Goal: Find specific page/section: Find specific page/section

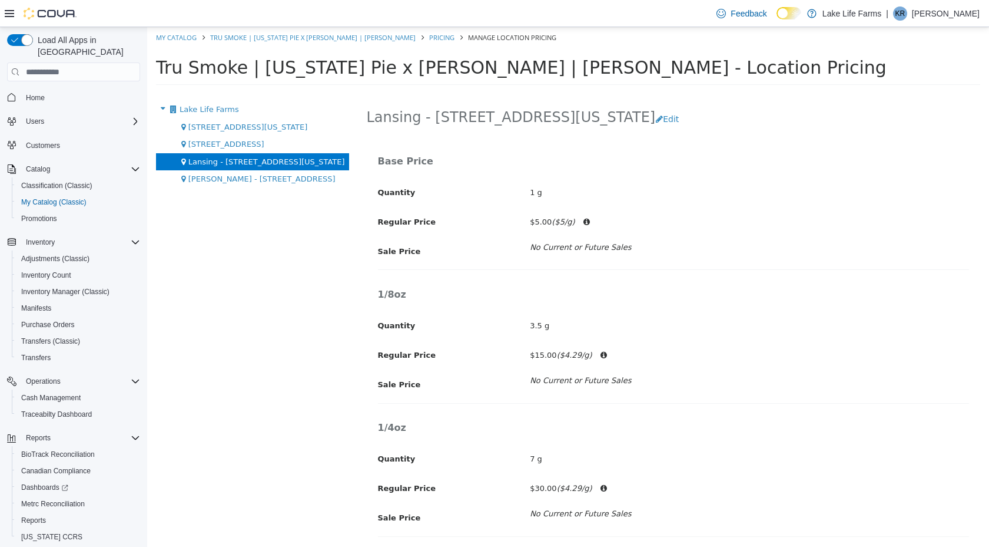
scroll to position [301, 0]
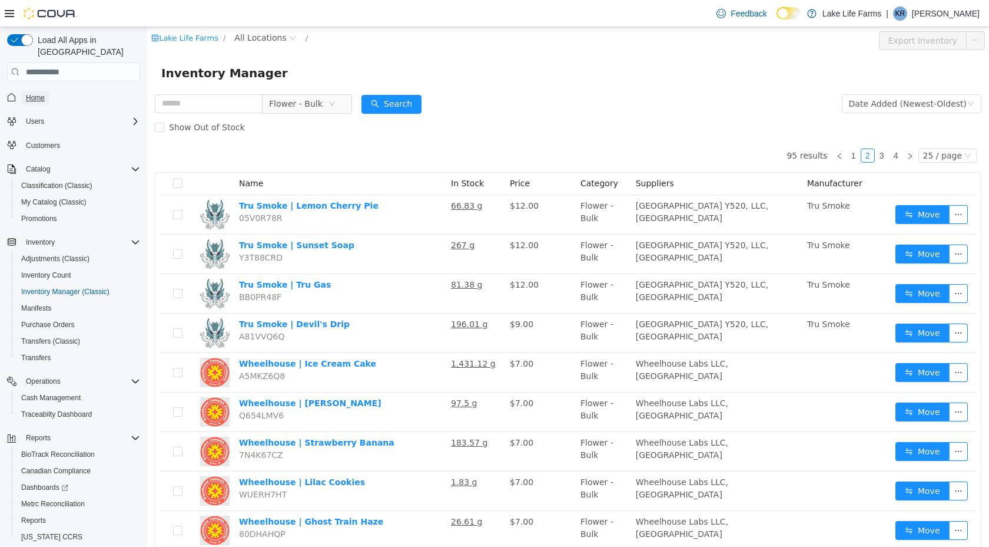
click at [41, 93] on span "Home" at bounding box center [35, 97] width 19 height 9
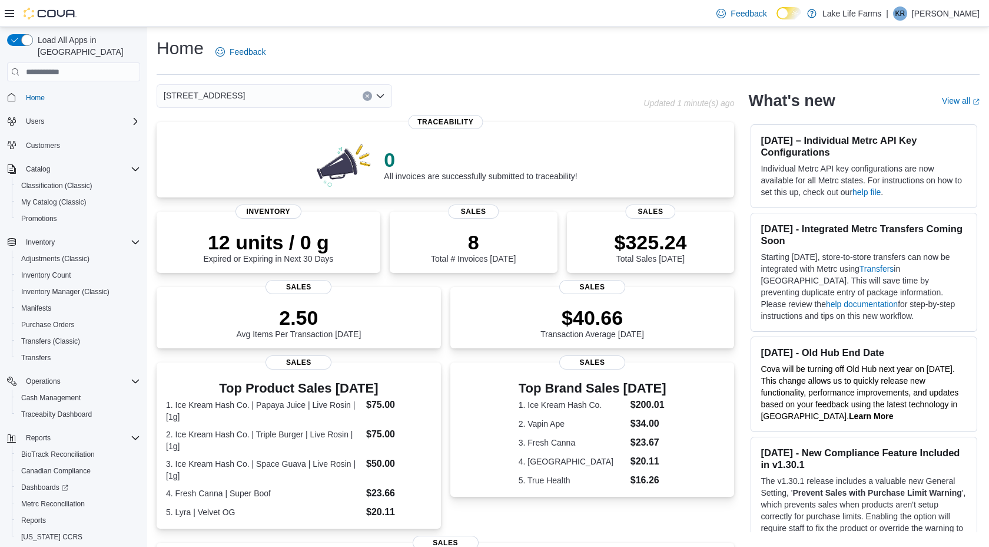
click at [247, 94] on div "[STREET_ADDRESS]" at bounding box center [275, 96] width 236 height 24
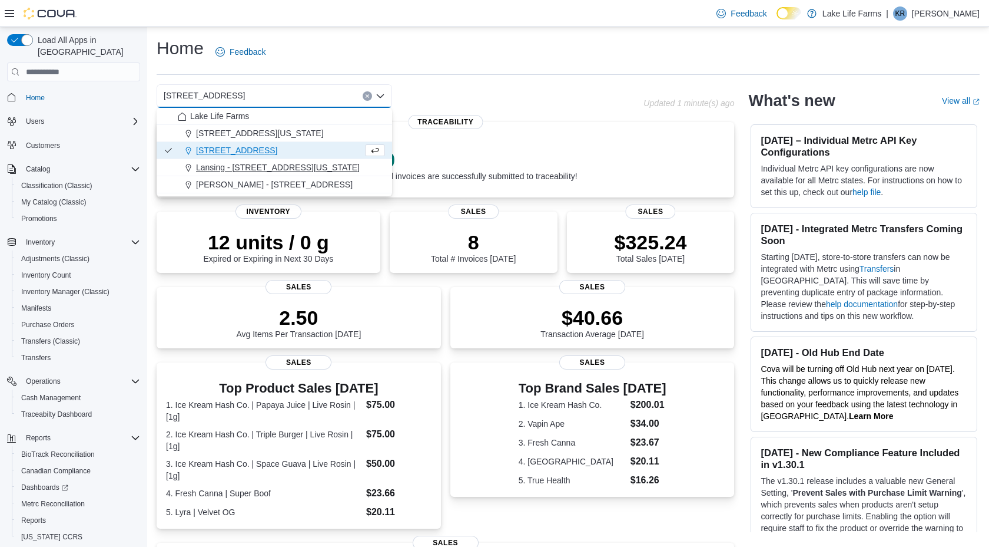
click at [239, 171] on span "Lansing - [STREET_ADDRESS][US_STATE]" at bounding box center [278, 167] width 164 height 12
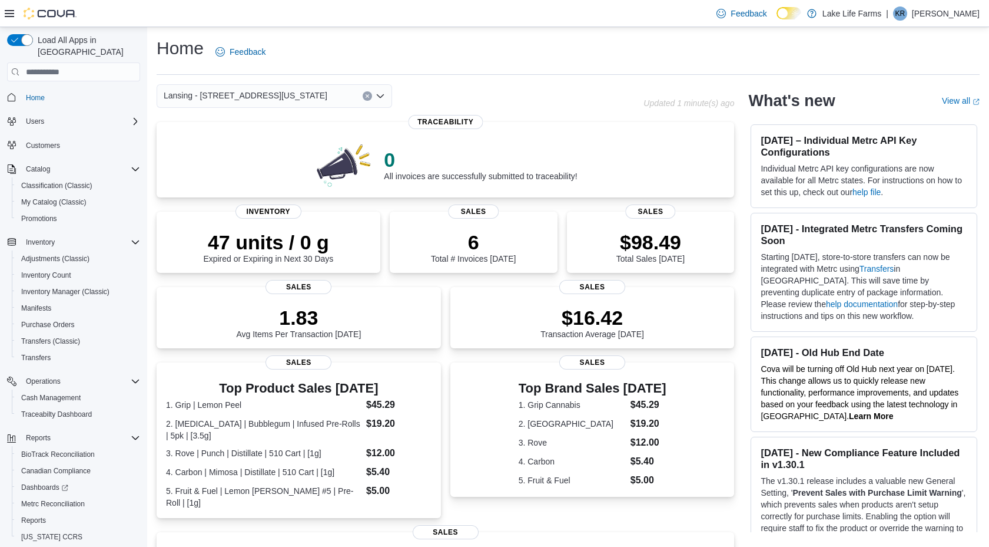
click at [264, 95] on span "Lansing - [STREET_ADDRESS][US_STATE]" at bounding box center [246, 95] width 164 height 14
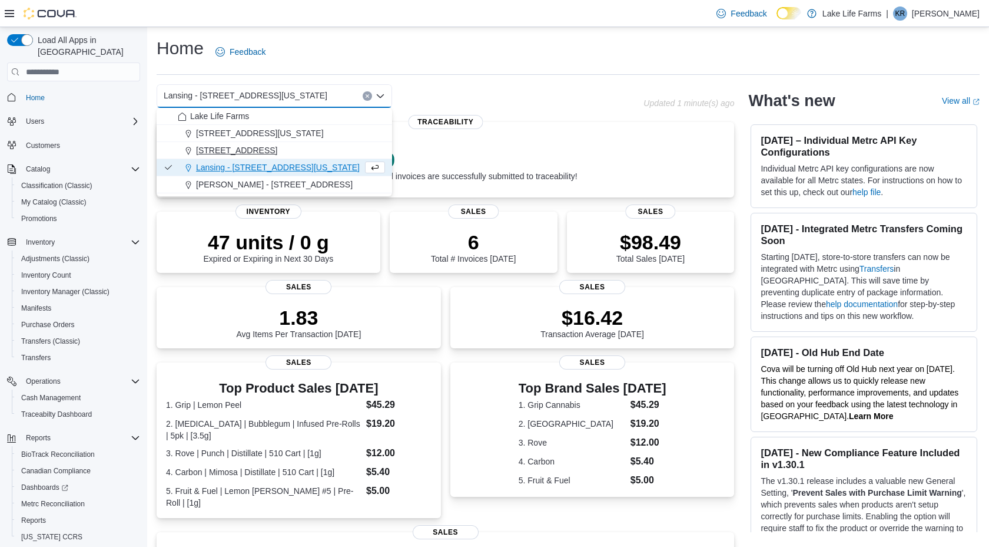
click at [258, 153] on span "[STREET_ADDRESS]" at bounding box center [236, 150] width 81 height 12
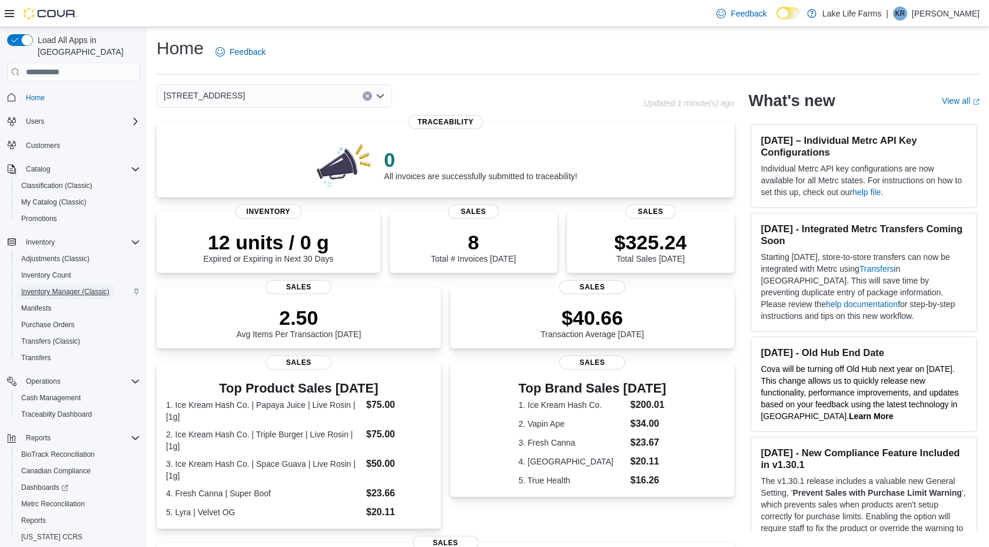
click at [92, 287] on span "Inventory Manager (Classic)" at bounding box center [65, 291] width 88 height 9
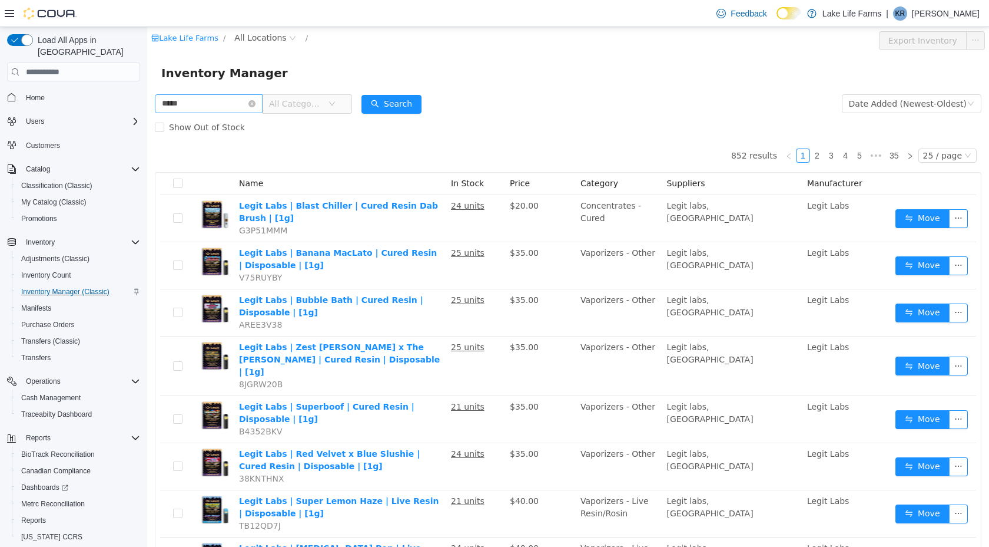
type input "*****"
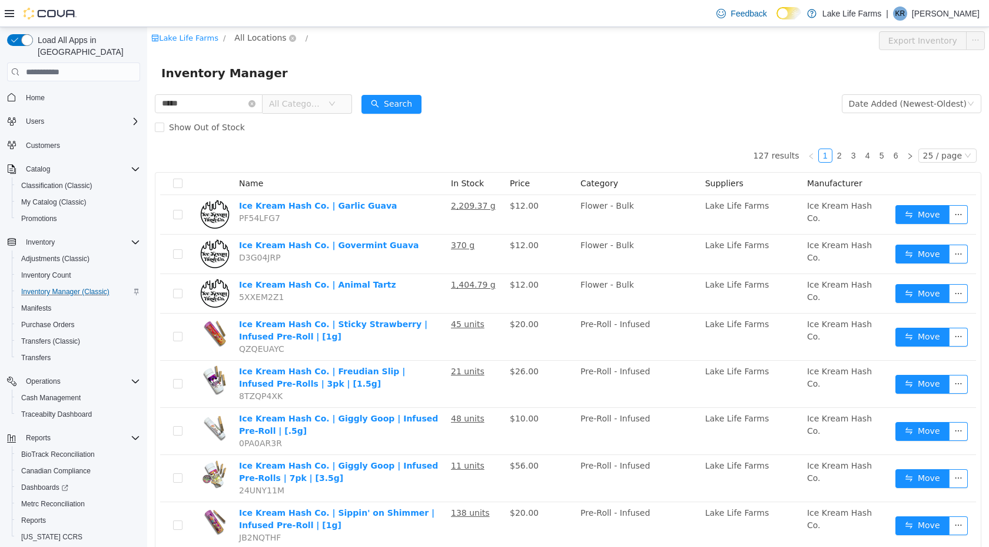
click at [264, 32] on span "All Locations" at bounding box center [260, 37] width 52 height 13
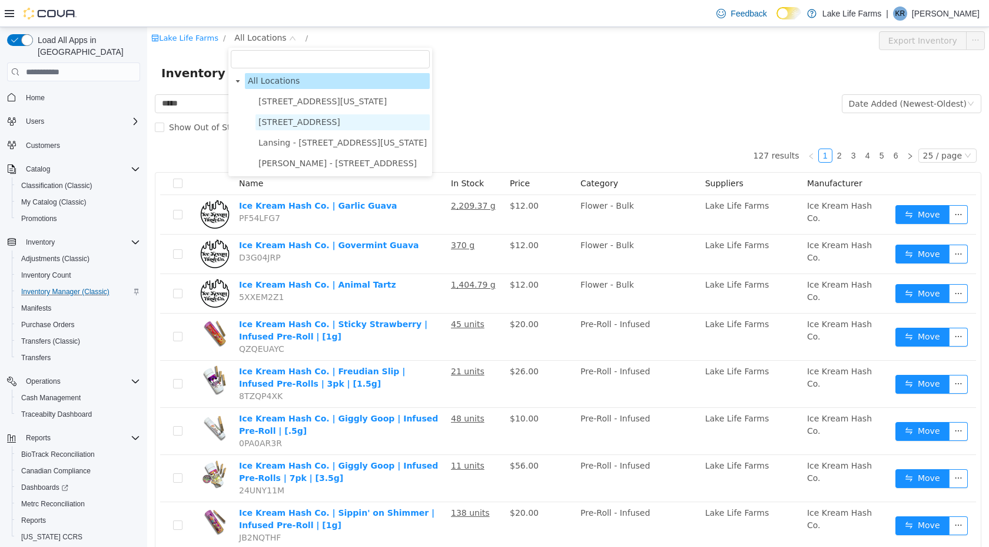
click at [293, 127] on span "[STREET_ADDRESS]" at bounding box center [343, 122] width 174 height 16
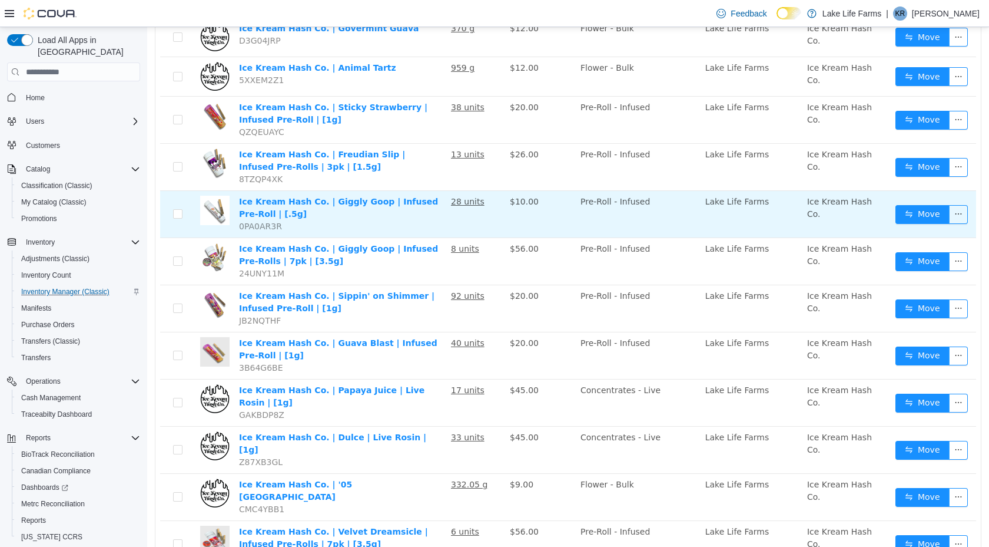
scroll to position [237, 0]
